Goal: Information Seeking & Learning: Learn about a topic

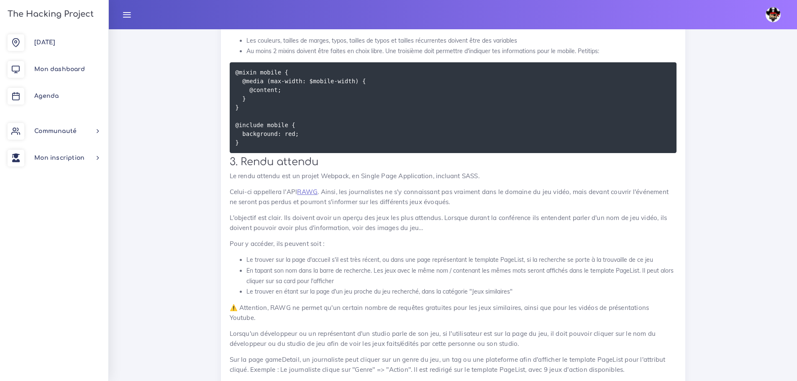
scroll to position [1376, 0]
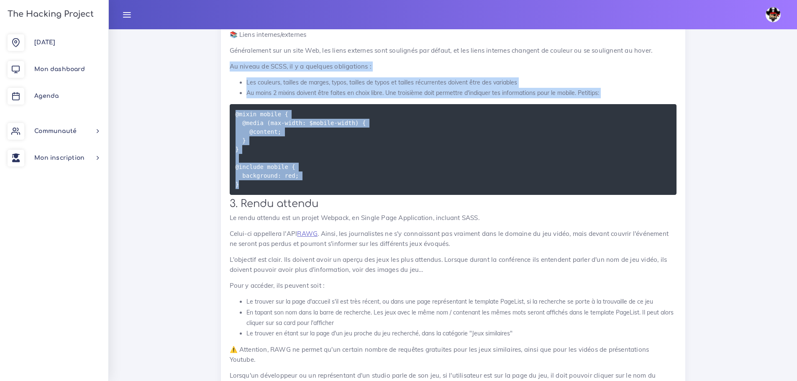
drag, startPoint x: 226, startPoint y: 52, endPoint x: 333, endPoint y: 178, distance: 165.5
copy div "Au niveau de SCSS, il y a quelques obligations : Les couleurs, tailles de marge…"
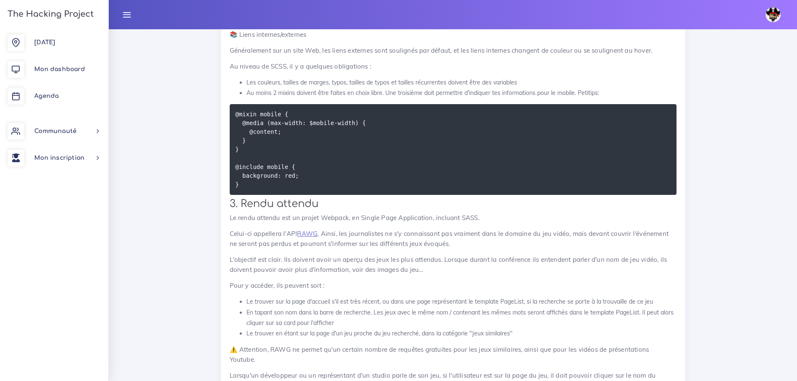
scroll to position [1334, 0]
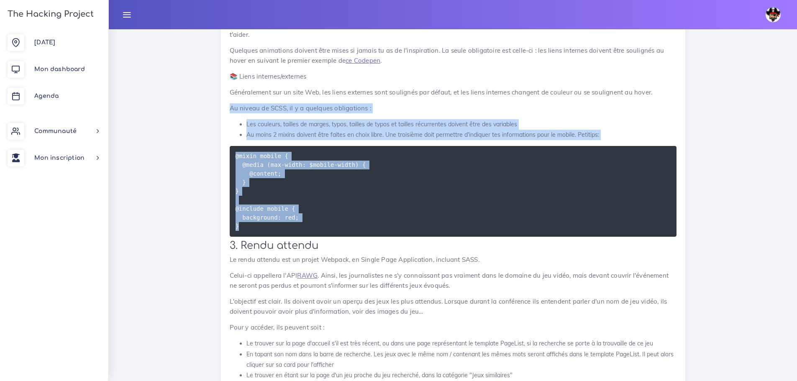
drag, startPoint x: 229, startPoint y: 93, endPoint x: 281, endPoint y: 219, distance: 136.5
copy div "Au niveau de SCSS, il y a quelques obligations : Les couleurs, tailles de marge…"
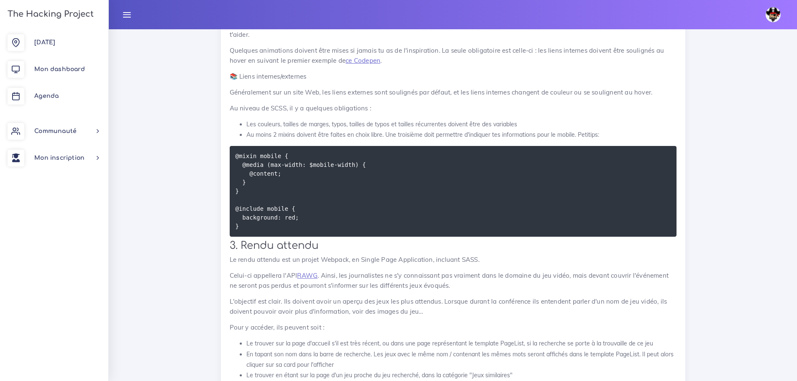
click at [476, 255] on p "Le rendu attendu est un projet Webpack, en Single Page Application, incluant SA…" at bounding box center [453, 260] width 447 height 10
drag, startPoint x: 479, startPoint y: 251, endPoint x: 230, endPoint y: 249, distance: 249.3
click at [230, 255] on p "Le rendu attendu est un projet Webpack, en Single Page Application, incluant SA…" at bounding box center [453, 260] width 447 height 10
copy p "Le rendu attendu est un projet Webpack, en Single Page Application, incluant SA…"
